Goal: Find specific page/section: Find specific page/section

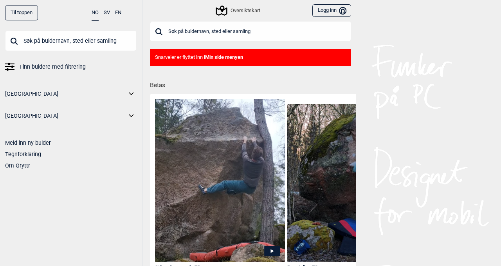
click at [220, 36] on input "text" at bounding box center [250, 31] width 201 height 20
click at [213, 40] on input "ål" at bounding box center [250, 31] width 201 height 20
click at [166, 50] on div "Snarveier er flyttet inn i Min side menyen" at bounding box center [250, 57] width 201 height 17
click at [245, 32] on input "ål" at bounding box center [250, 31] width 201 height 20
type input "å"
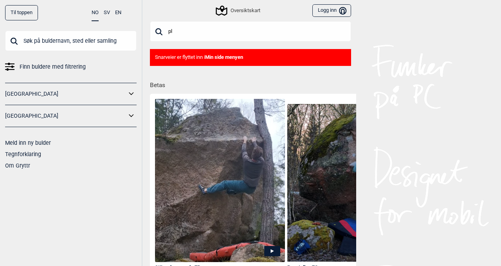
type input "p"
type input "ål"
click at [94, 172] on div "Til toppen NO SV EN Finn buldere med filtrering [GEOGRAPHIC_DATA] [GEOGRAPHIC_D…" at bounding box center [71, 133] width 143 height 266
click at [219, 57] on b "Min side menyen" at bounding box center [224, 57] width 38 height 6
click at [99, 40] on input "text" at bounding box center [71, 41] width 132 height 20
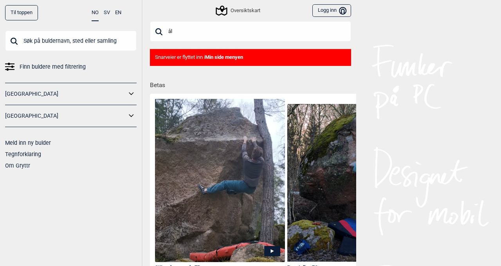
click at [99, 40] on input "text" at bounding box center [71, 41] width 132 height 20
type input "ål"
click at [74, 202] on div "Til toppen NO SV EN ål Finn buldere med filtrering [GEOGRAPHIC_DATA] [GEOGRAPHI…" at bounding box center [71, 133] width 143 height 266
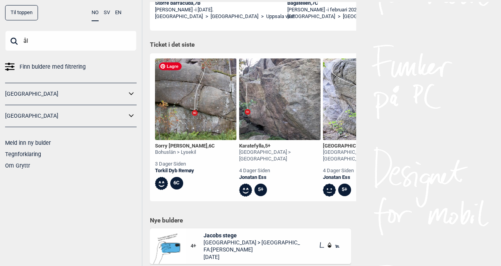
scroll to position [265, 0]
